Goal: Navigation & Orientation: Find specific page/section

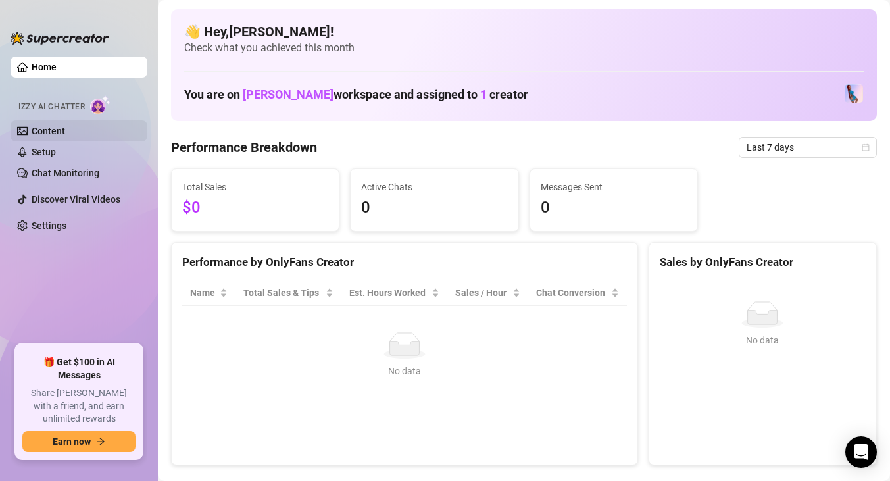
click at [65, 126] on link "Content" at bounding box center [49, 131] width 34 height 11
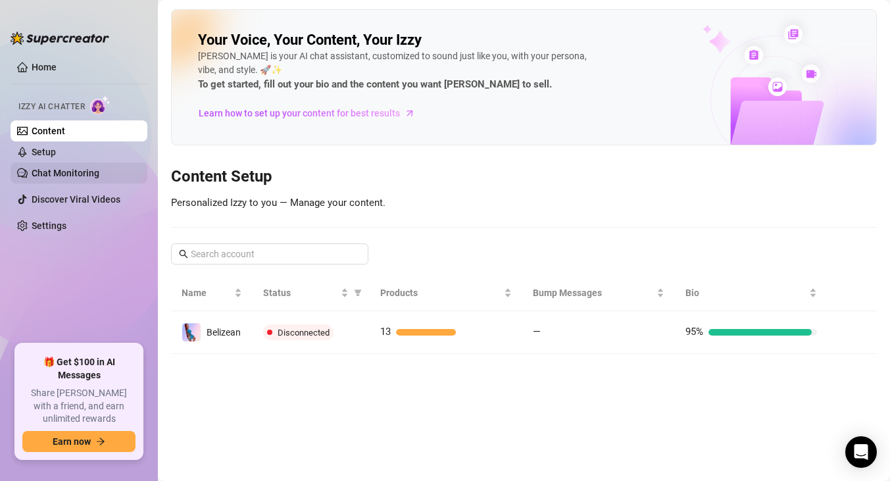
click at [66, 170] on link "Chat Monitoring" at bounding box center [66, 173] width 68 height 11
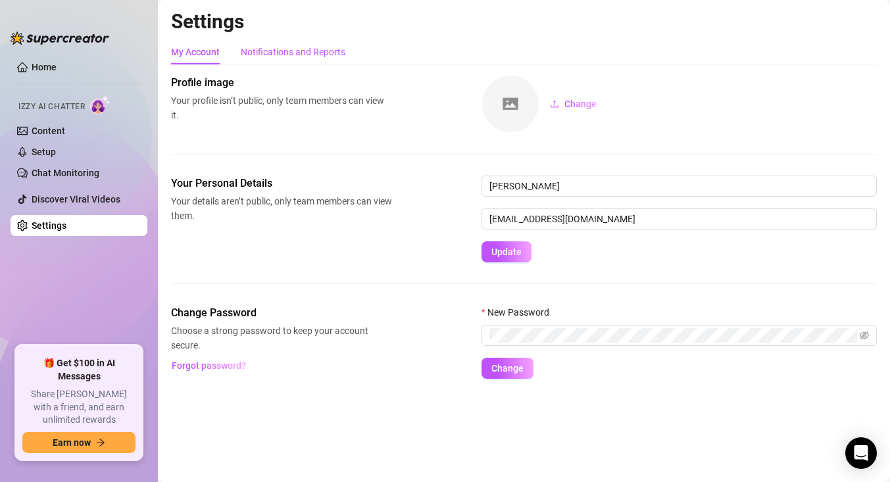
click at [308, 53] on div "Notifications and Reports" at bounding box center [293, 52] width 105 height 14
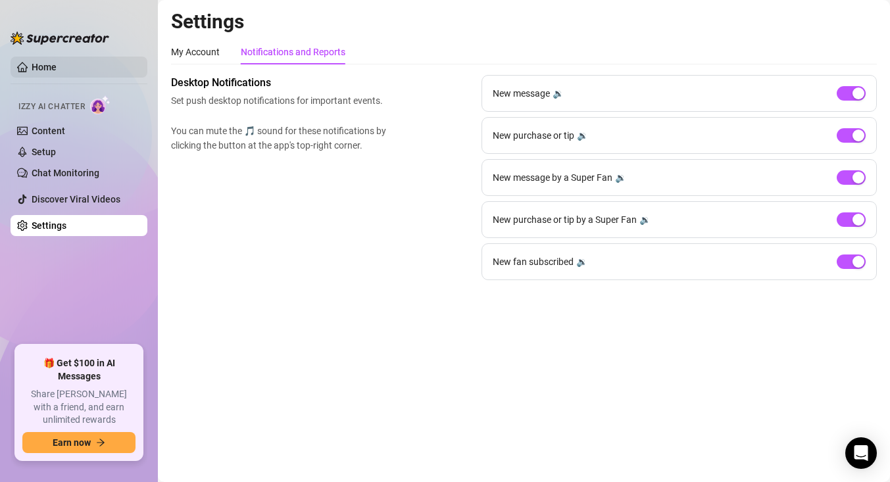
click at [32, 65] on link "Home" at bounding box center [44, 67] width 25 height 11
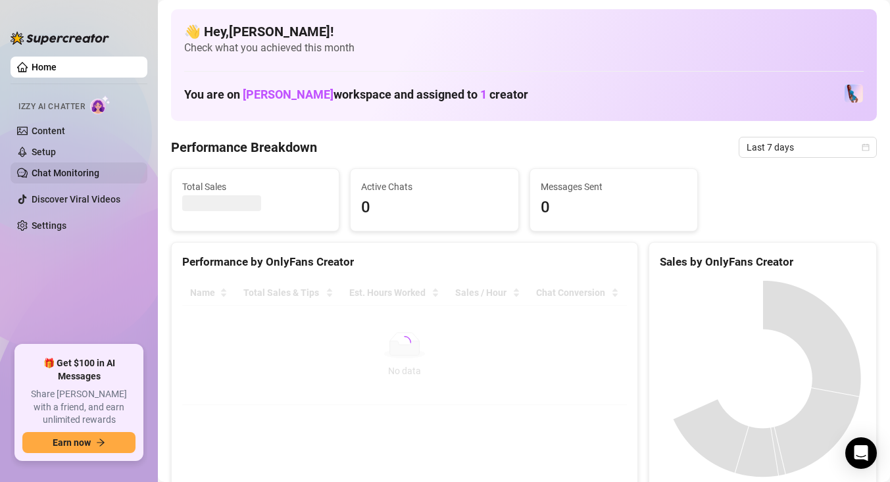
click at [88, 175] on link "Chat Monitoring" at bounding box center [66, 173] width 68 height 11
